Goal: Task Accomplishment & Management: Manage account settings

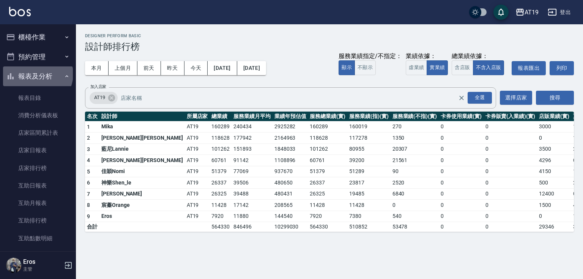
drag, startPoint x: 662, startPoint y: 0, endPoint x: 37, endPoint y: 74, distance: 629.9
click at [37, 74] on button "報表及分析" at bounding box center [38, 76] width 70 height 20
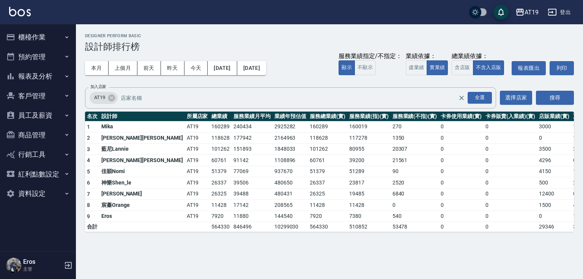
click at [44, 137] on button "商品管理" at bounding box center [38, 135] width 70 height 20
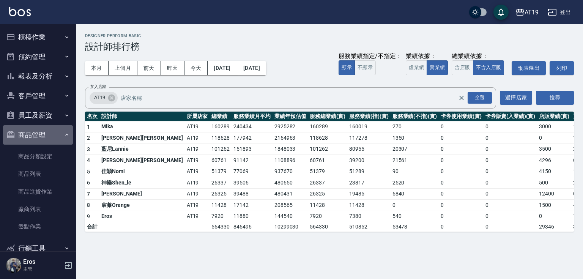
click at [45, 137] on button "商品管理" at bounding box center [38, 135] width 70 height 20
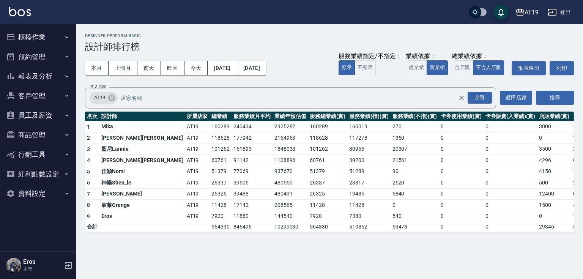
click at [45, 118] on button "員工及薪資" at bounding box center [38, 116] width 70 height 20
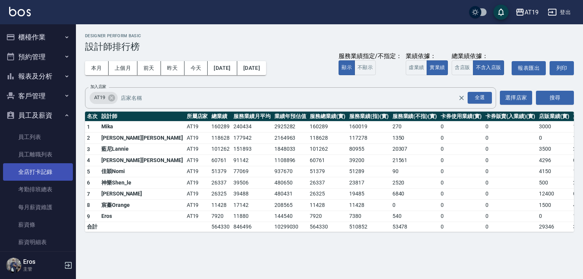
click at [44, 172] on link "全店打卡記錄" at bounding box center [38, 171] width 70 height 17
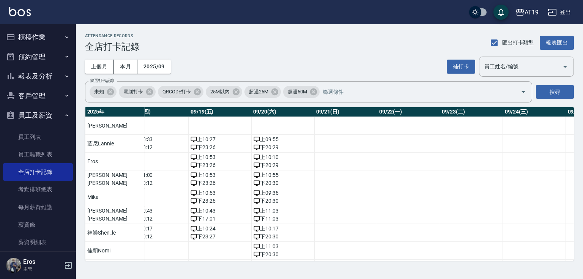
scroll to position [0, 1120]
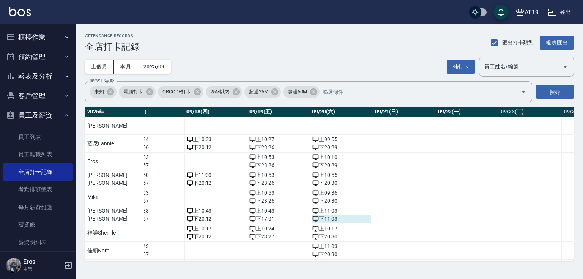
click at [313, 218] on div "下 11:03" at bounding box center [342, 219] width 59 height 8
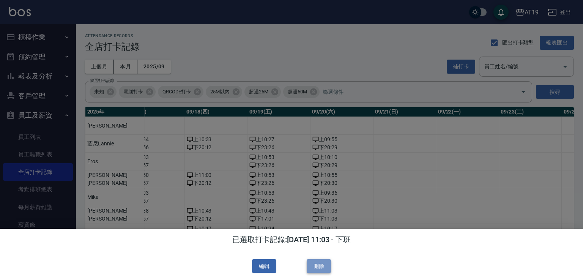
click at [319, 265] on button "刪除" at bounding box center [319, 266] width 24 height 14
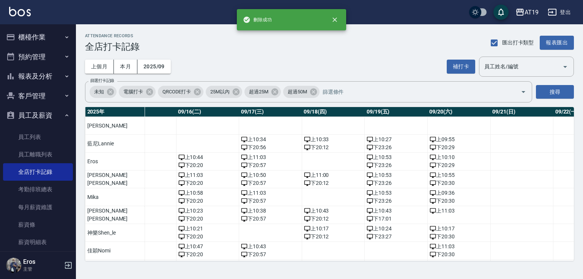
scroll to position [0, 1038]
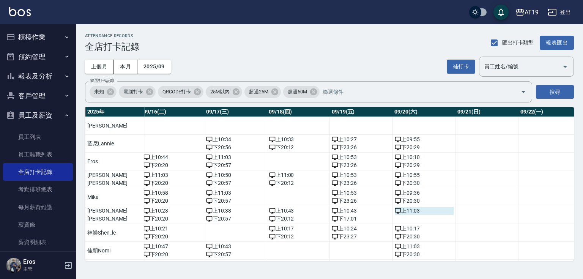
click at [395, 210] on div "上 11:03" at bounding box center [424, 211] width 59 height 8
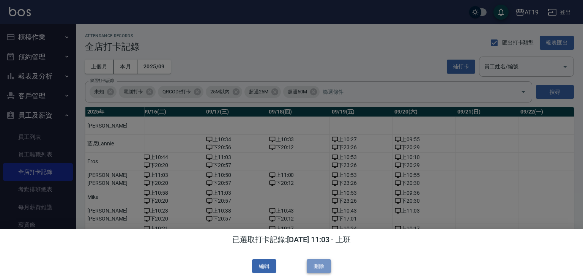
click at [317, 269] on button "刪除" at bounding box center [319, 266] width 24 height 14
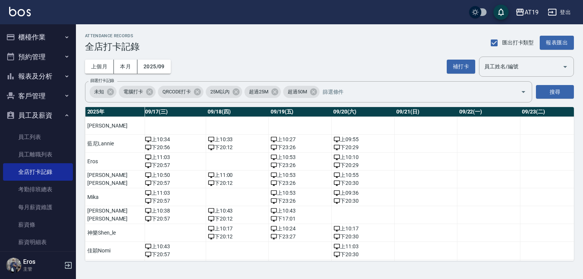
scroll to position [0, 1114]
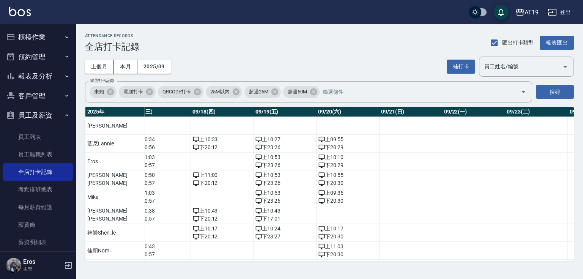
click at [40, 111] on button "員工及薪資" at bounding box center [38, 116] width 70 height 20
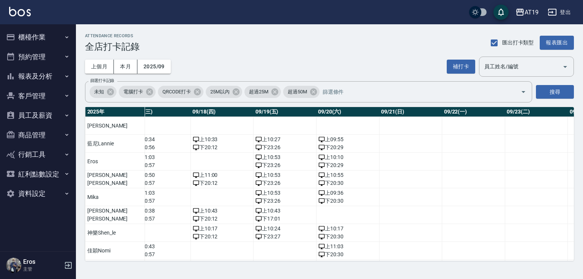
click at [37, 36] on button "櫃檯作業" at bounding box center [38, 37] width 70 height 20
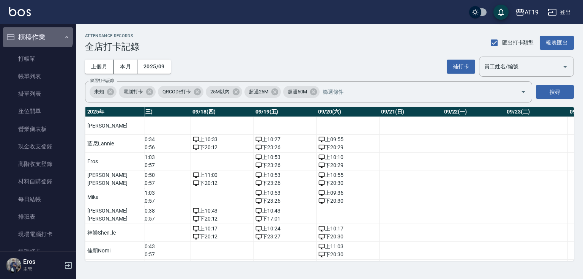
click at [37, 36] on button "櫃檯作業" at bounding box center [38, 37] width 70 height 20
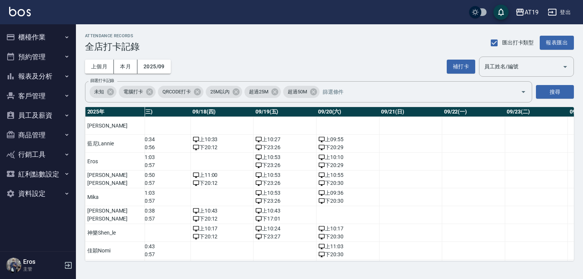
click at [36, 76] on button "報表及分析" at bounding box center [38, 76] width 70 height 20
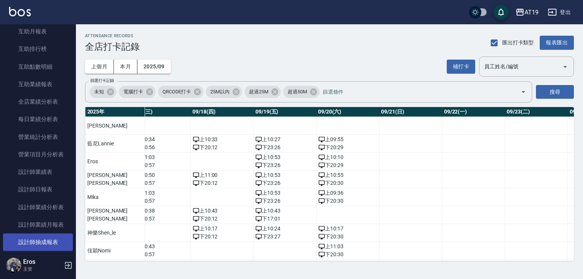
scroll to position [182, 0]
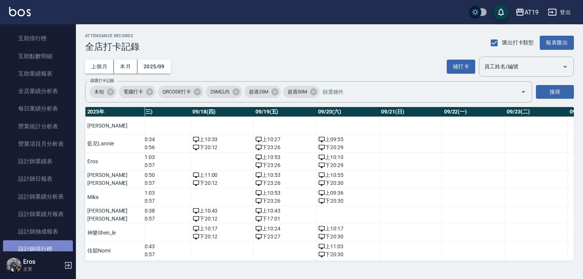
click at [47, 246] on link "設計師排行榜" at bounding box center [38, 248] width 70 height 17
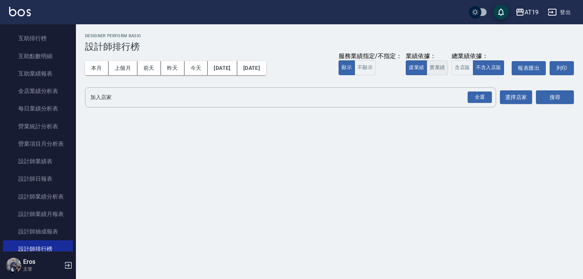
click at [442, 67] on button "實業績" at bounding box center [437, 67] width 21 height 15
click at [482, 99] on div "全選" at bounding box center [480, 98] width 24 height 12
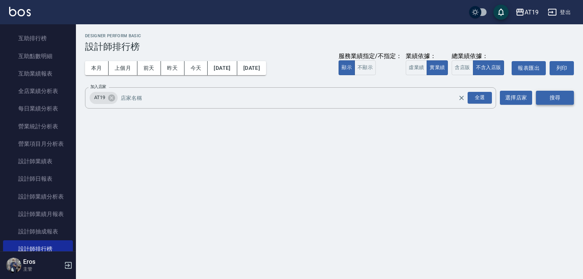
click at [553, 99] on button "搜尋" at bounding box center [555, 98] width 38 height 14
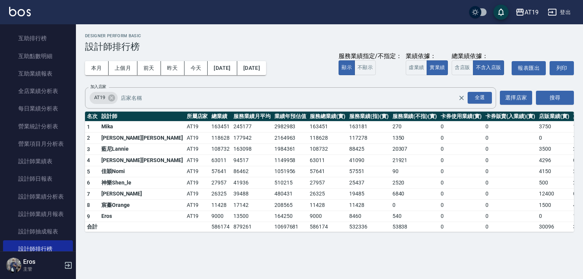
click at [313, 42] on h3 "設計師排行榜" at bounding box center [329, 46] width 489 height 11
